Goal: Transaction & Acquisition: Purchase product/service

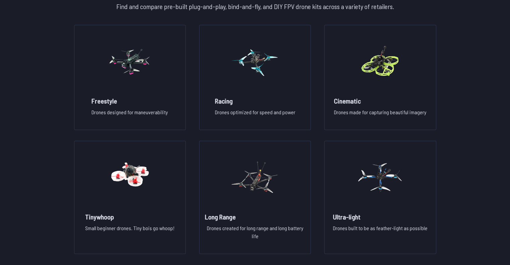
scroll to position [503, 0]
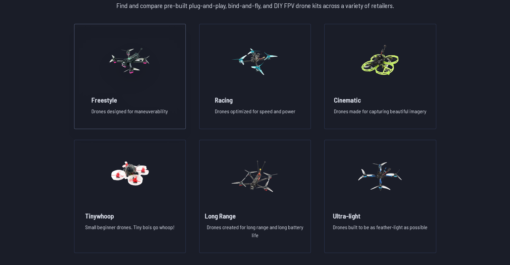
click at [152, 55] on img at bounding box center [130, 60] width 48 height 59
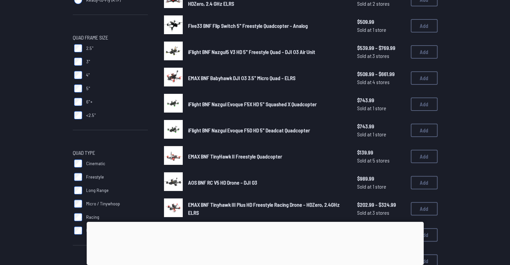
scroll to position [34, 0]
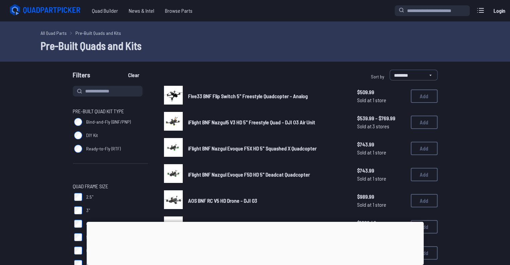
click at [257, 222] on div at bounding box center [254, 222] width 337 height 0
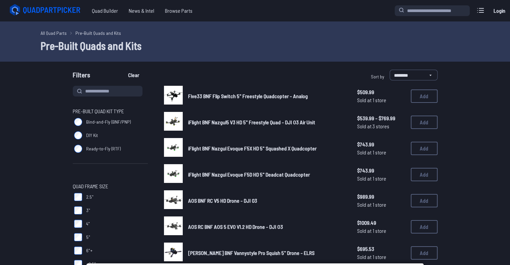
click at [252, 95] on span "Five33 BNF Flip Switch 5" Freestyle Quadcopter - Analog" at bounding box center [248, 96] width 120 height 6
